Goal: Task Accomplishment & Management: Use online tool/utility

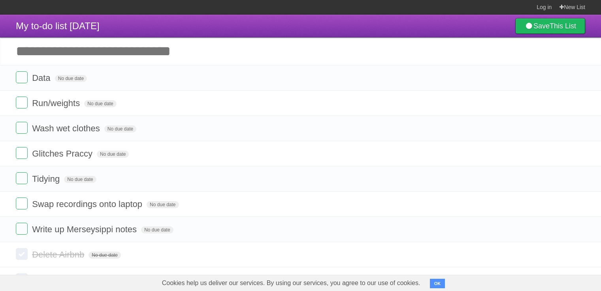
scroll to position [15, 0]
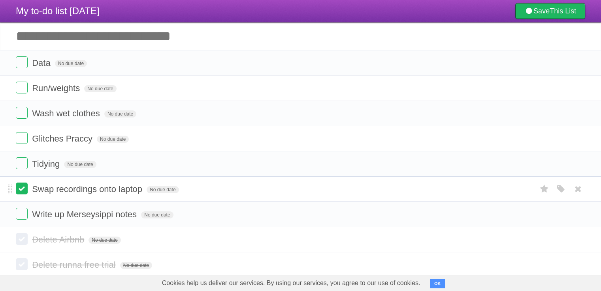
click at [20, 190] on label at bounding box center [22, 189] width 12 height 12
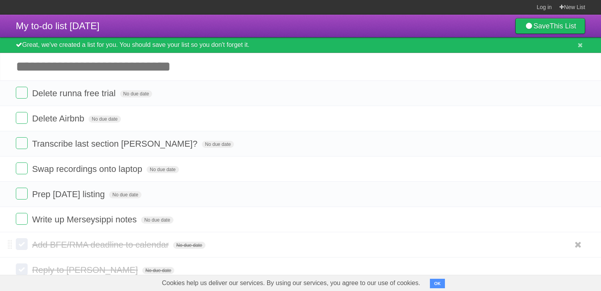
scroll to position [43, 0]
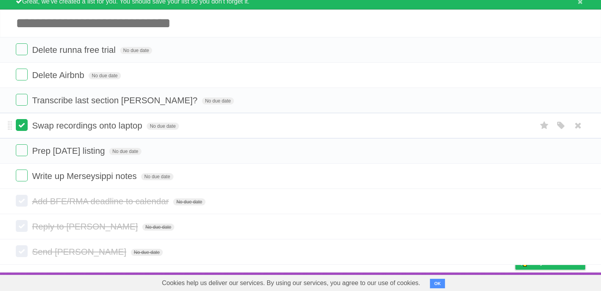
click at [23, 127] on label at bounding box center [22, 125] width 12 height 12
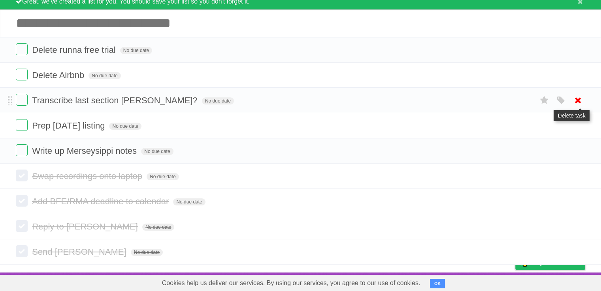
click at [574, 105] on icon at bounding box center [577, 100] width 11 height 13
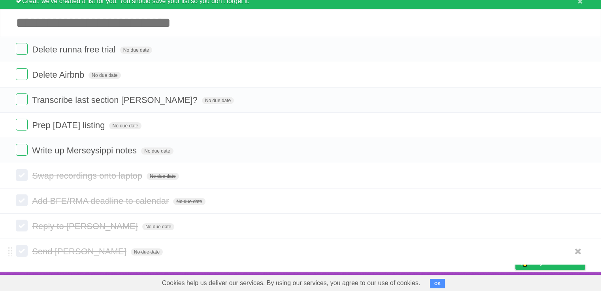
scroll to position [0, 0]
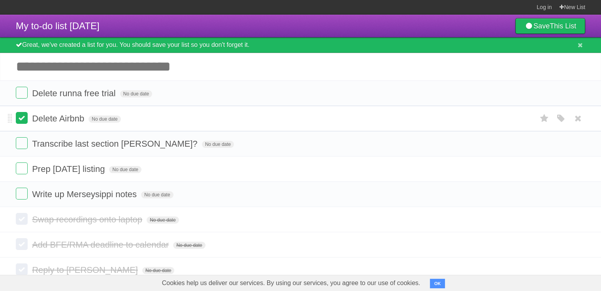
click at [24, 118] on label at bounding box center [22, 118] width 12 height 12
click at [26, 98] on label at bounding box center [22, 93] width 12 height 12
click at [577, 148] on icon at bounding box center [577, 143] width 11 height 13
